Goal: Information Seeking & Learning: Learn about a topic

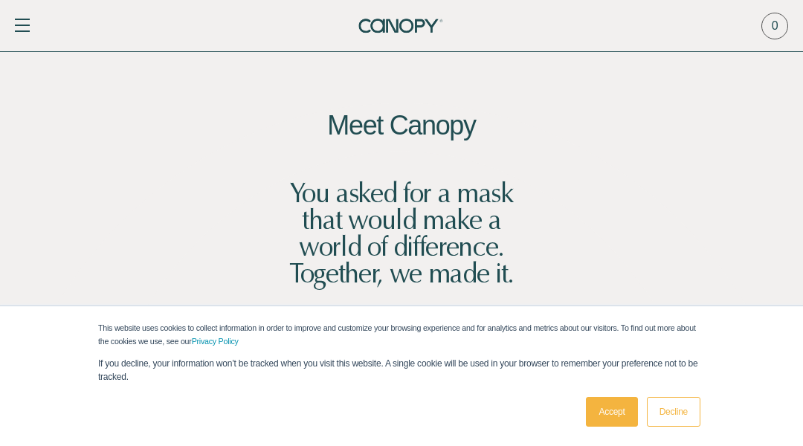
scroll to position [7561, 0]
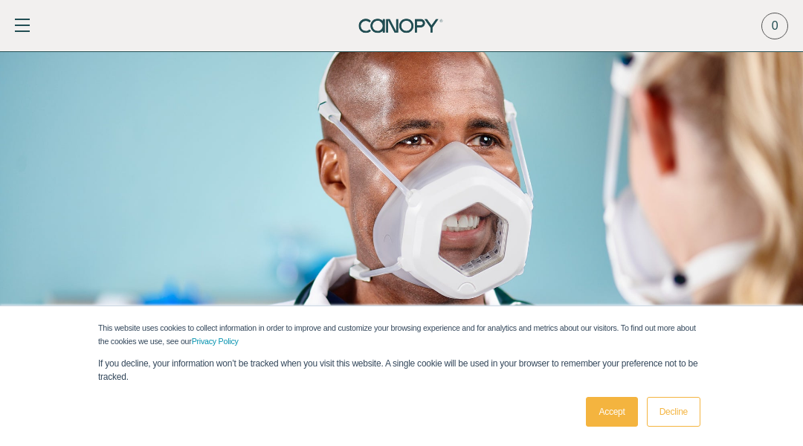
scroll to position [4325, 0]
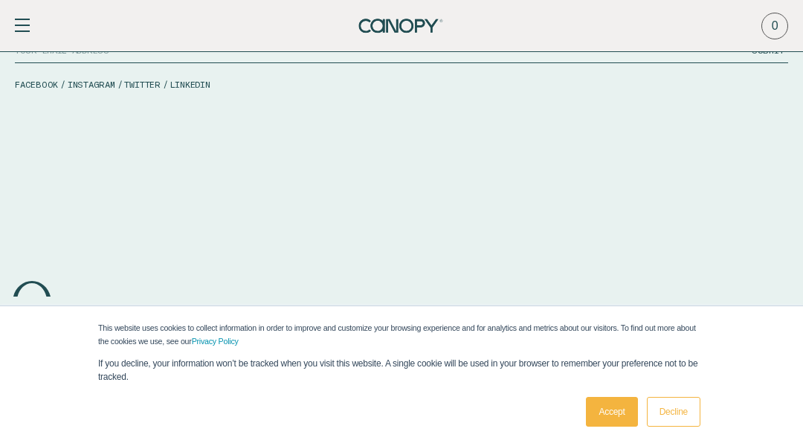
scroll to position [3608, 0]
